Goal: Task Accomplishment & Management: Manage account settings

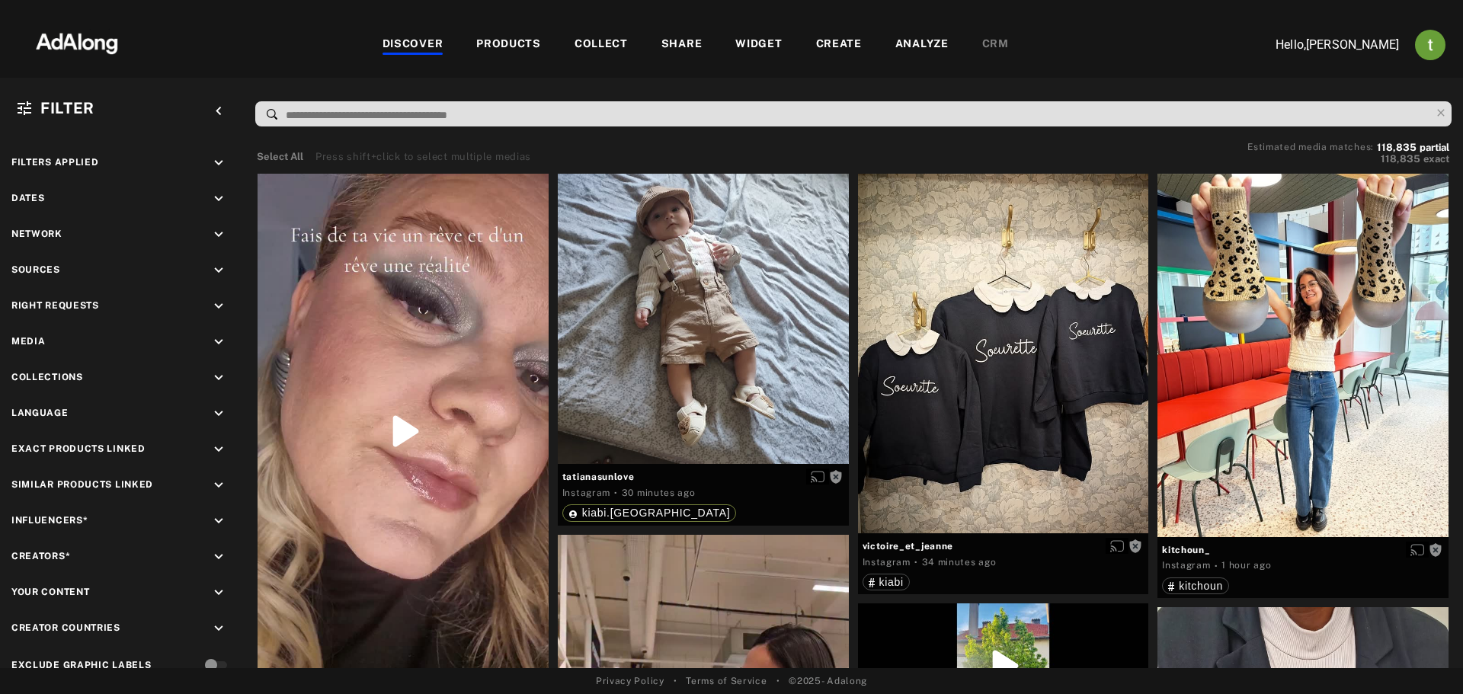
click at [754, 46] on div "WIDGET" at bounding box center [758, 45] width 46 height 18
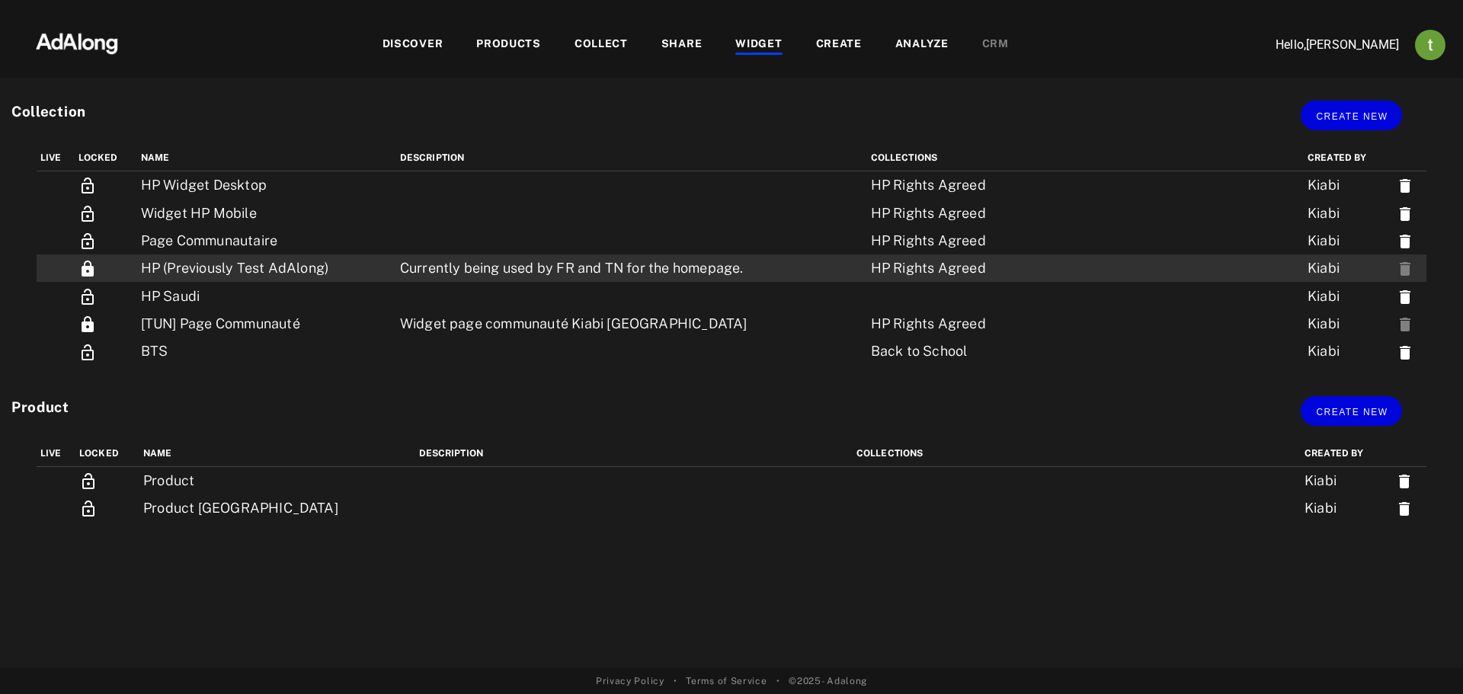
click at [240, 270] on td "HP (Previously Test AdAlong)" at bounding box center [266, 267] width 259 height 27
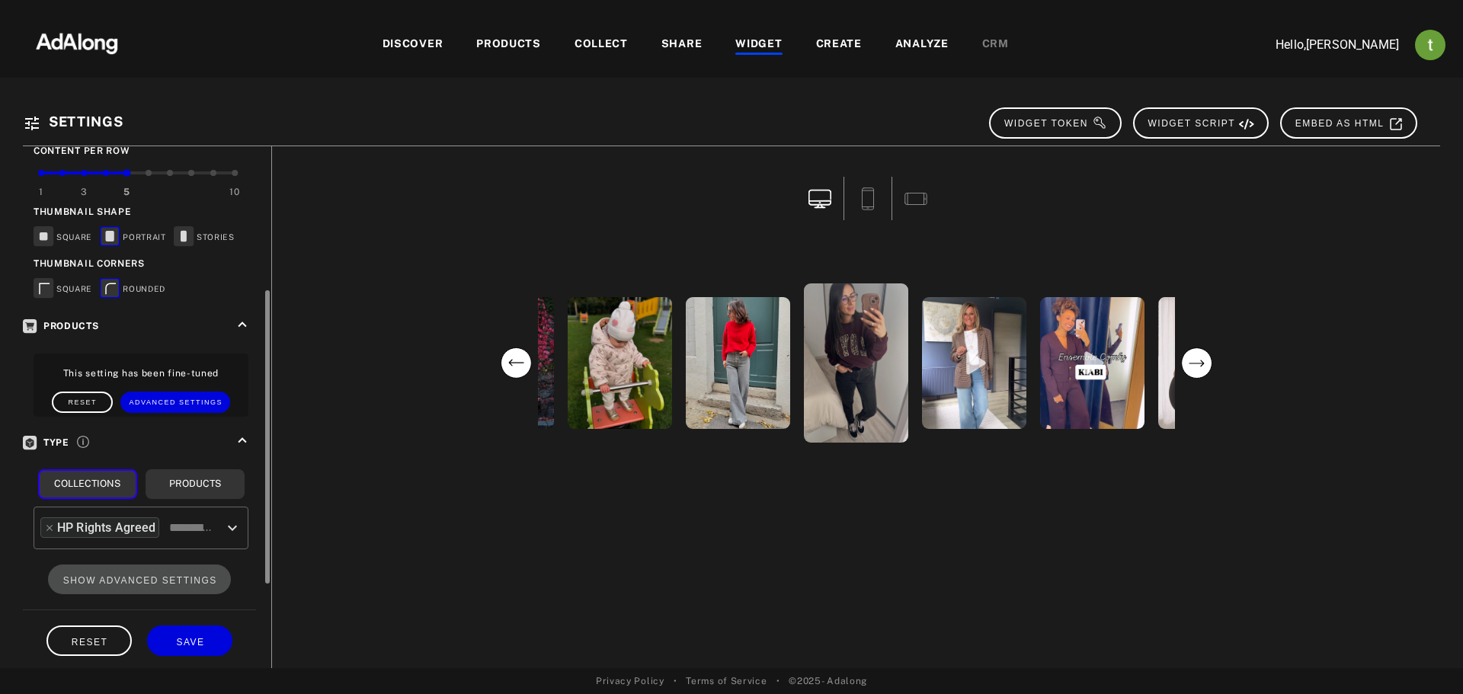
scroll to position [406, 0]
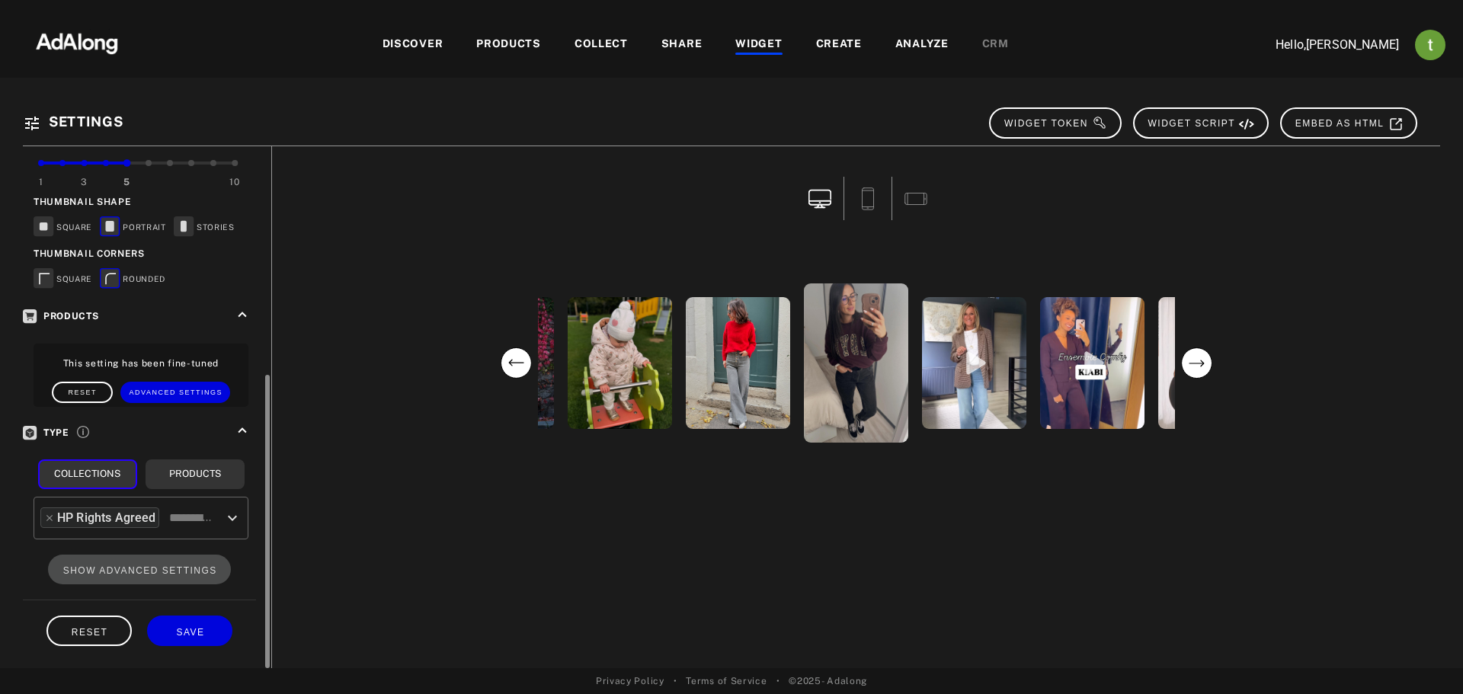
drag, startPoint x: 269, startPoint y: 315, endPoint x: 245, endPoint y: 564, distance: 249.6
click at [245, 564] on div "**********" at bounding box center [147, 407] width 248 height 522
click at [191, 562] on button "SHOW ADVANCED SETTINGS" at bounding box center [140, 570] width 184 height 30
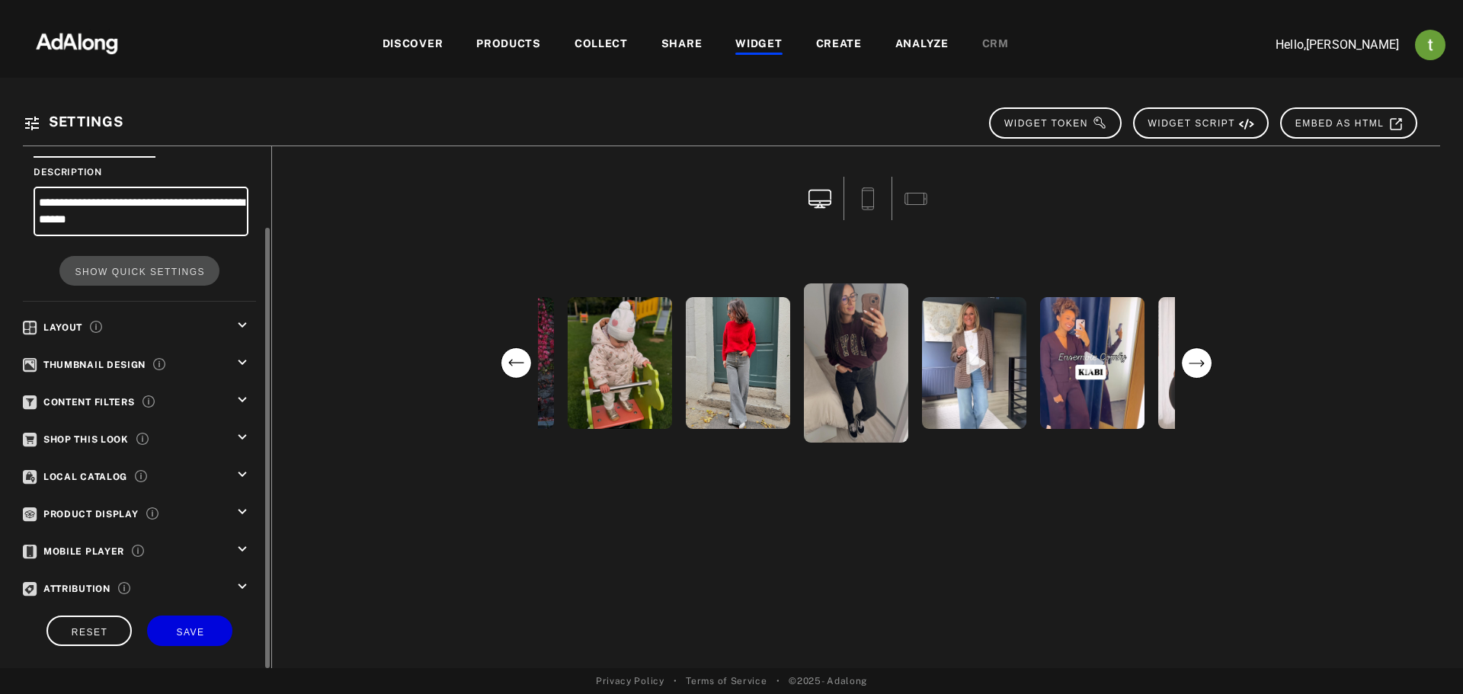
click at [241, 437] on icon "keyboard_arrow_down" at bounding box center [242, 437] width 17 height 17
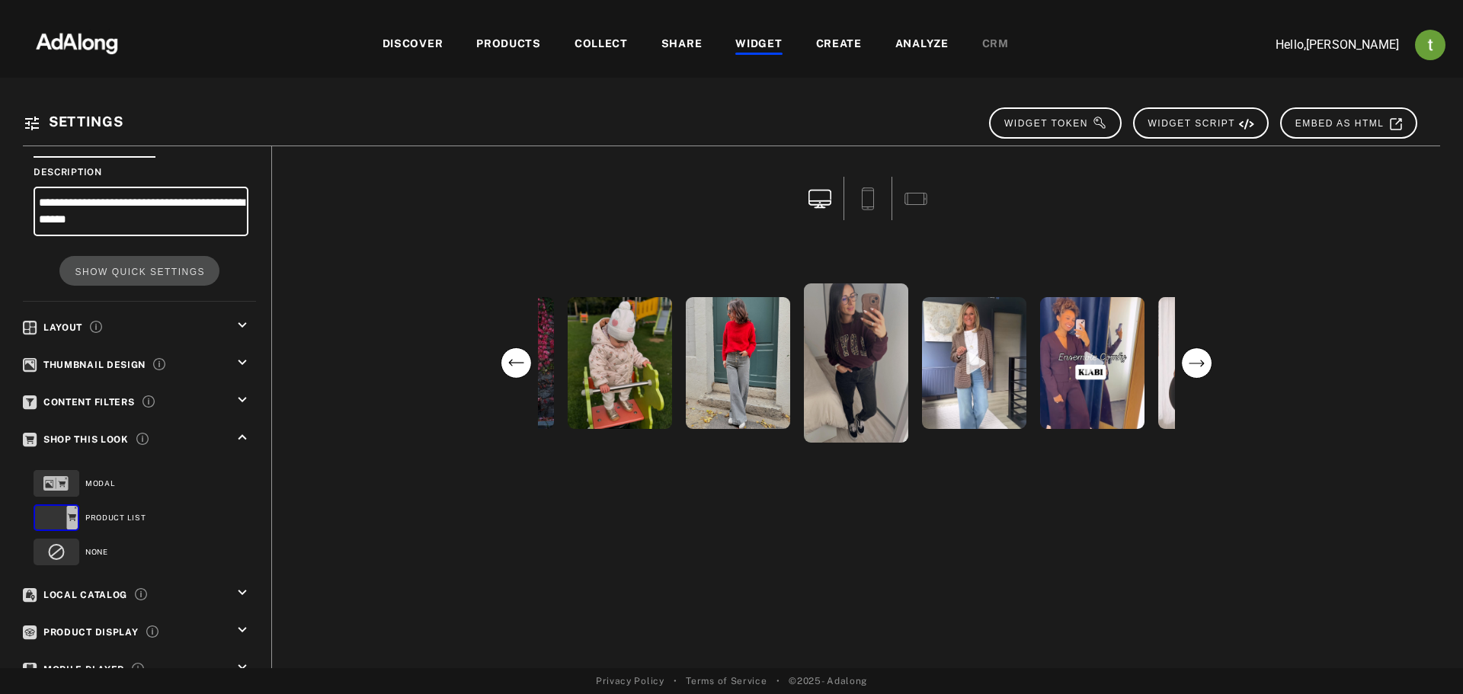
click at [866, 628] on div "photos_sur_cour [PERSON_NAME] gwen_etsesmignons amelie__crqt [PERSON_NAME].shop…" at bounding box center [856, 407] width 1168 height 522
click at [858, 630] on div "photos_sur_cour [PERSON_NAME] gwen_etsesmignons amelie__crqt [PERSON_NAME].shop…" at bounding box center [856, 407] width 1168 height 522
drag, startPoint x: 858, startPoint y: 630, endPoint x: 618, endPoint y: 632, distance: 240.0
click at [618, 632] on div "photos_sur_cour [PERSON_NAME] gwen_etsesmignons amelie__crqt [PERSON_NAME].shop…" at bounding box center [856, 407] width 1168 height 522
